Goal: Navigation & Orientation: Find specific page/section

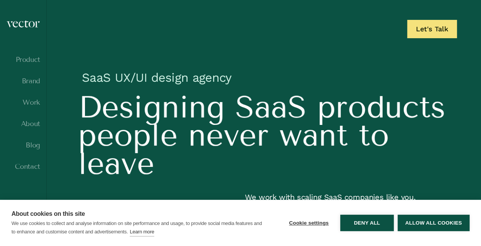
click at [423, 224] on button "Allow all cookies" at bounding box center [433, 223] width 72 height 16
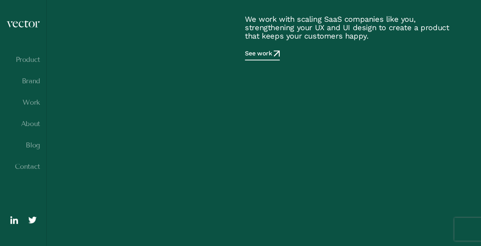
scroll to position [115, 0]
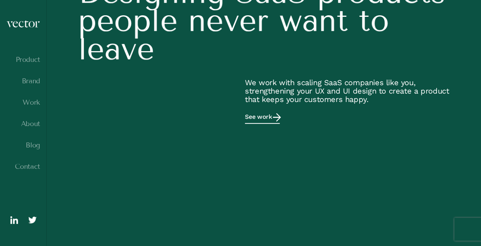
click at [258, 120] on link "See work" at bounding box center [262, 118] width 35 height 11
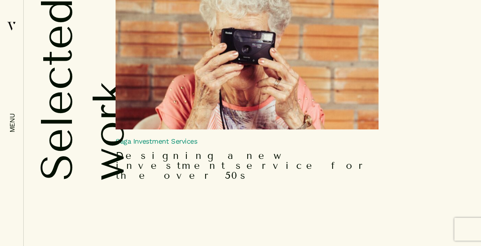
scroll to position [2447, 0]
